Goal: Task Accomplishment & Management: Manage account settings

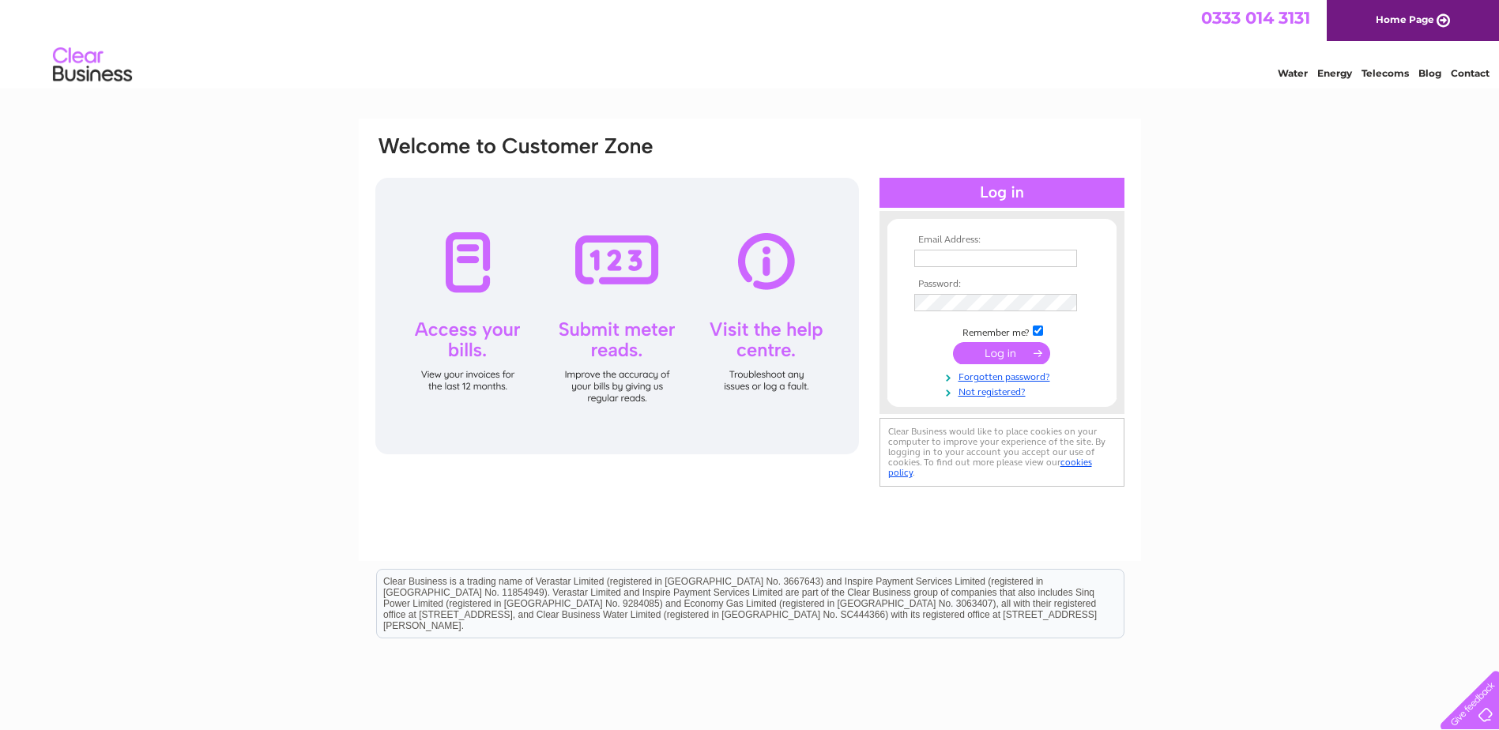
click at [993, 261] on input "text" at bounding box center [995, 258] width 163 height 17
type input "[EMAIL_ADDRESS][DOMAIN_NAME]"
click at [1015, 346] on input "submit" at bounding box center [1001, 355] width 97 height 22
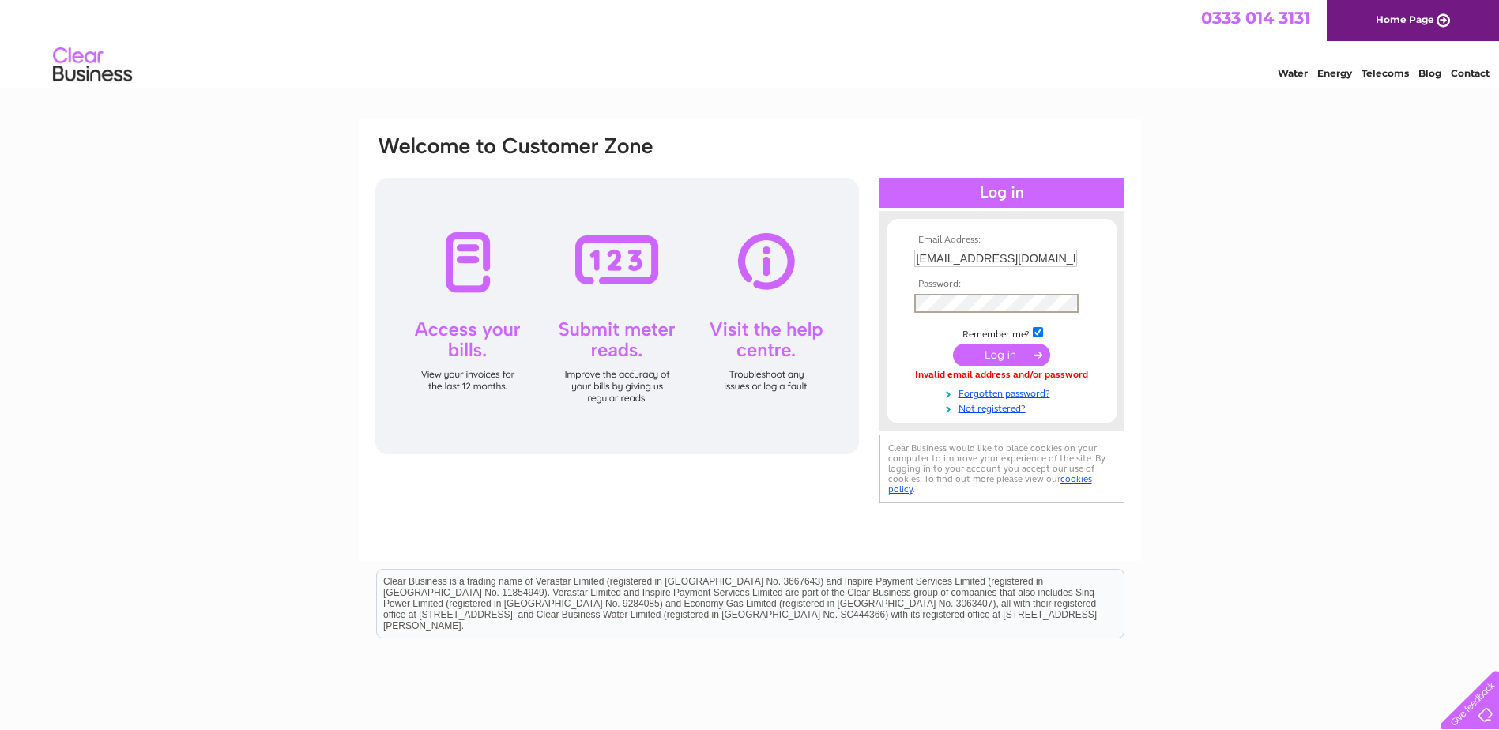
click at [953, 344] on input "submit" at bounding box center [1001, 355] width 97 height 22
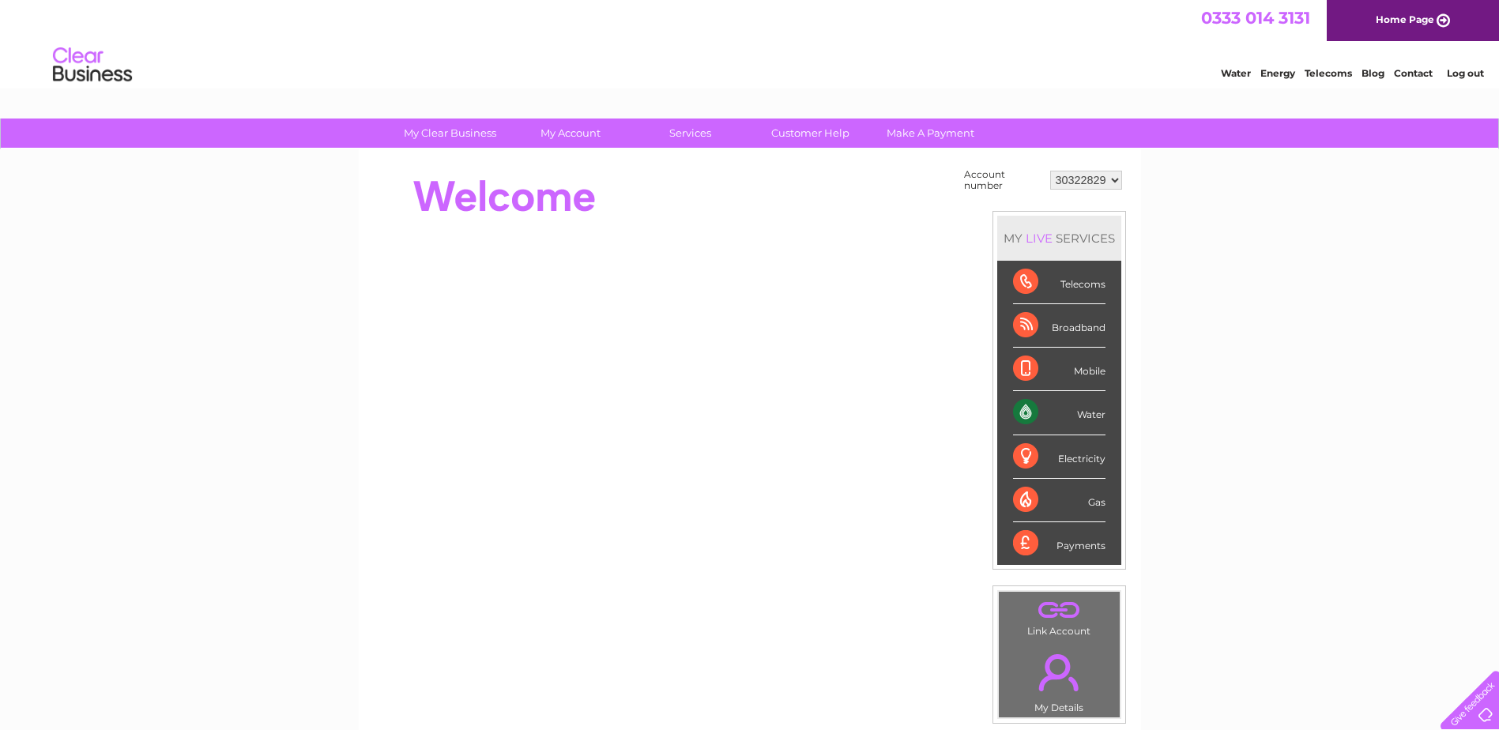
drag, startPoint x: 1061, startPoint y: 413, endPoint x: 1042, endPoint y: 411, distance: 19.1
click at [1057, 413] on div "Water" at bounding box center [1059, 412] width 92 height 43
click at [1037, 412] on div "Water" at bounding box center [1059, 412] width 92 height 43
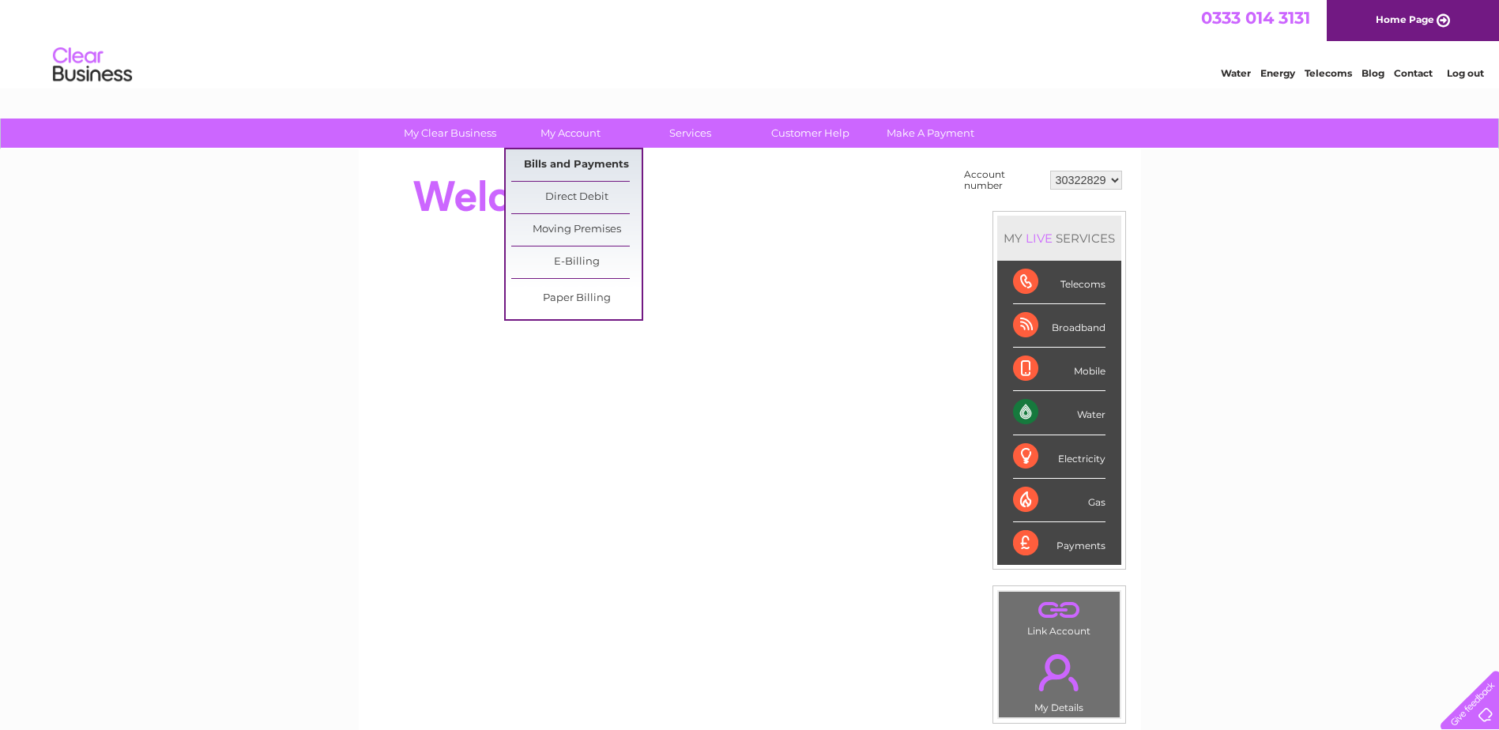
click at [584, 154] on link "Bills and Payments" at bounding box center [576, 165] width 130 height 32
click at [575, 254] on link "E-Billing" at bounding box center [576, 263] width 130 height 32
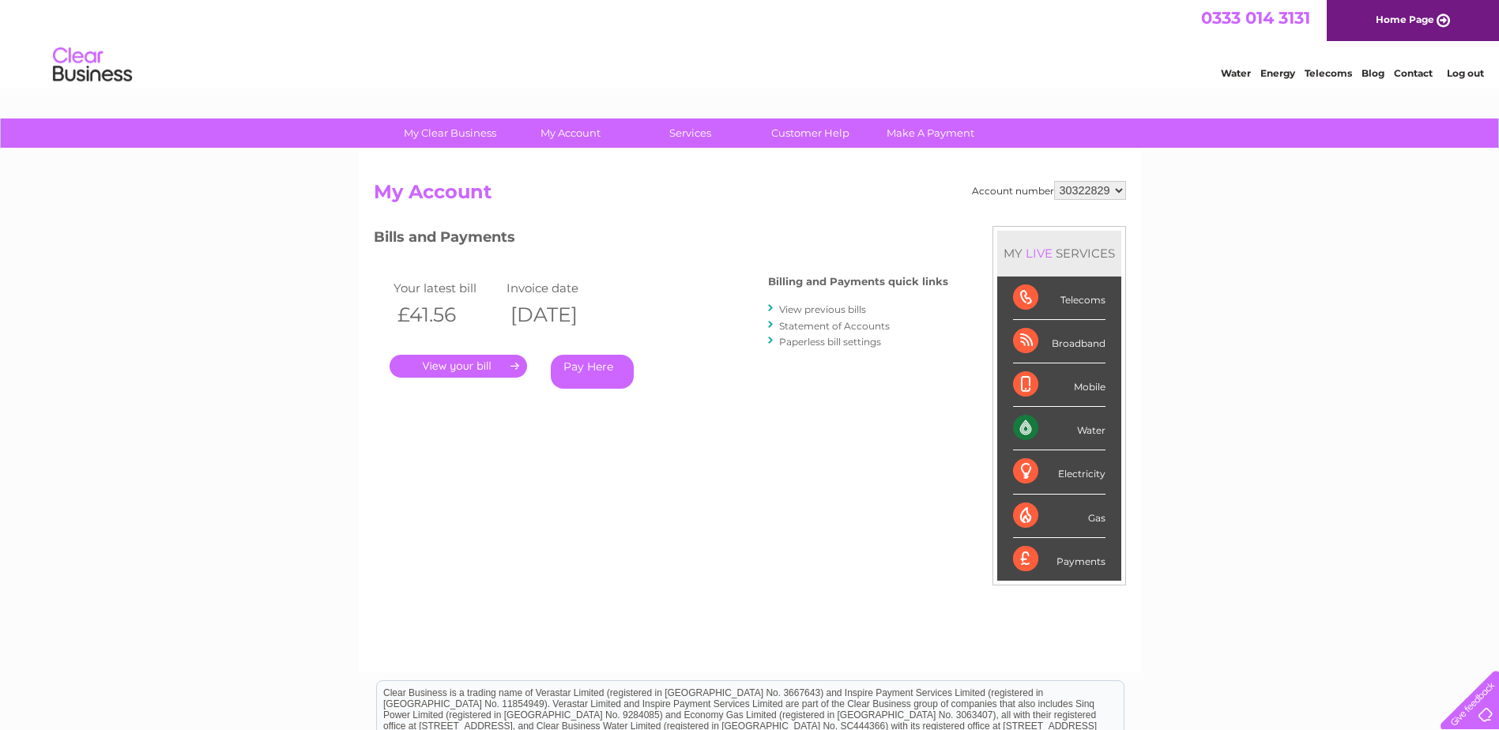
click at [484, 364] on link "." at bounding box center [459, 366] width 138 height 23
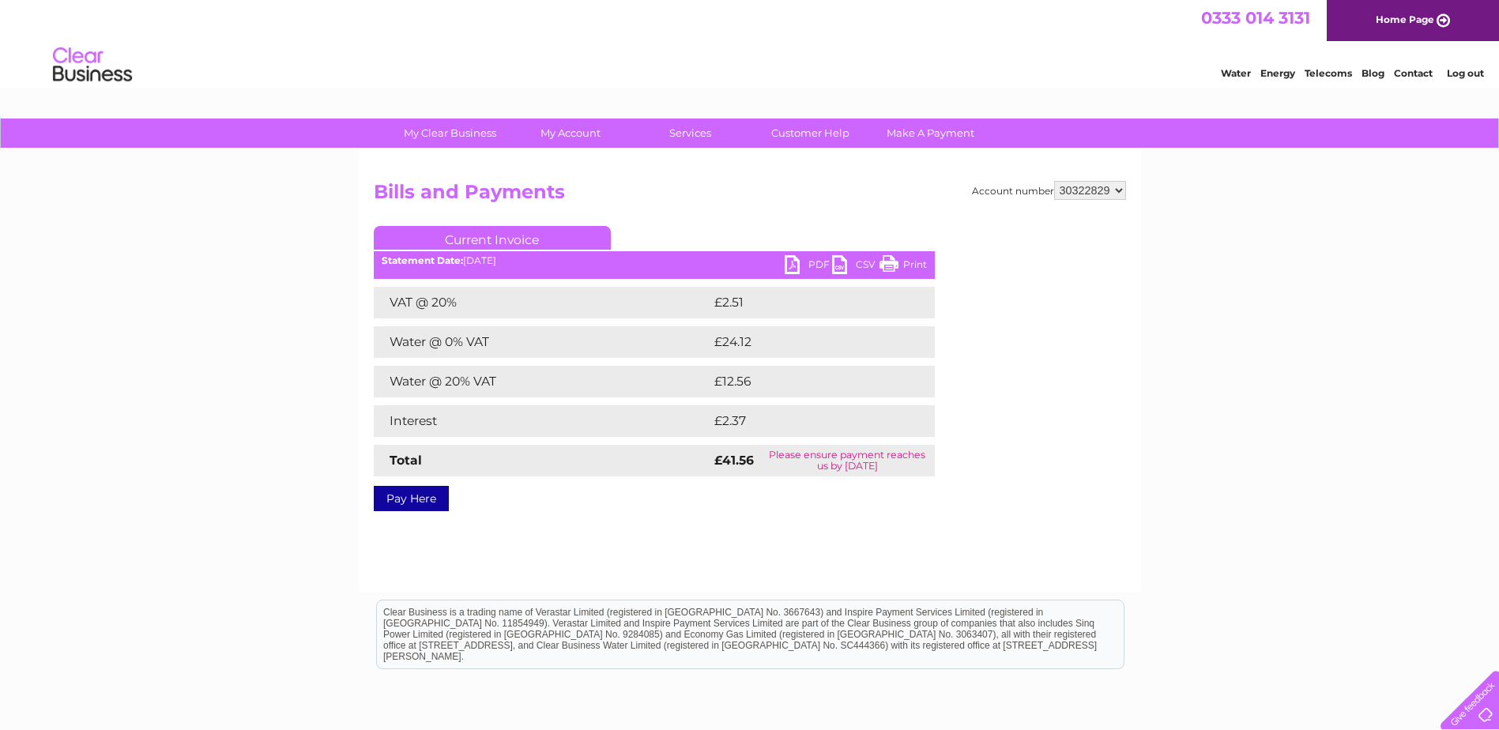
click at [800, 266] on link "PDF" at bounding box center [808, 266] width 47 height 23
